Goal: Information Seeking & Learning: Learn about a topic

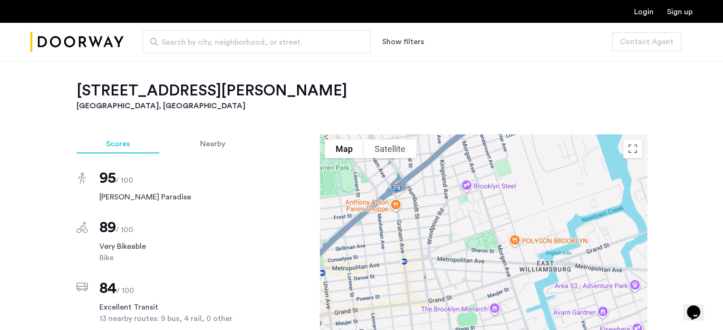
scroll to position [665, 0]
